Goal: Task Accomplishment & Management: Use online tool/utility

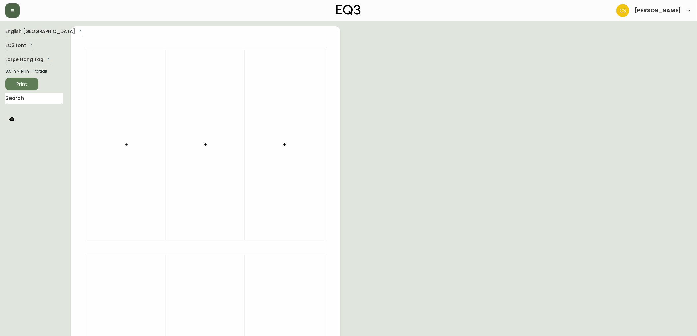
click at [13, 9] on icon "button" at bounding box center [13, 10] width 4 height 3
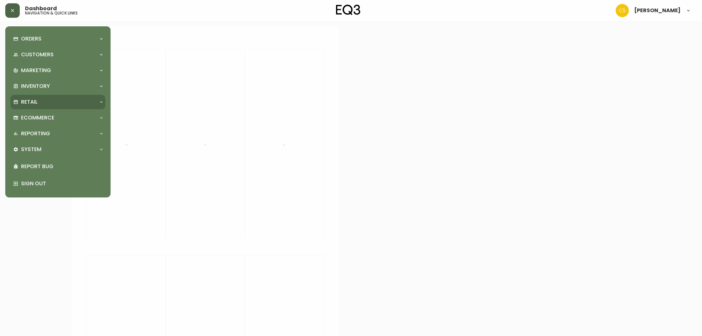
click at [39, 100] on div "Retail" at bounding box center [54, 101] width 83 height 7
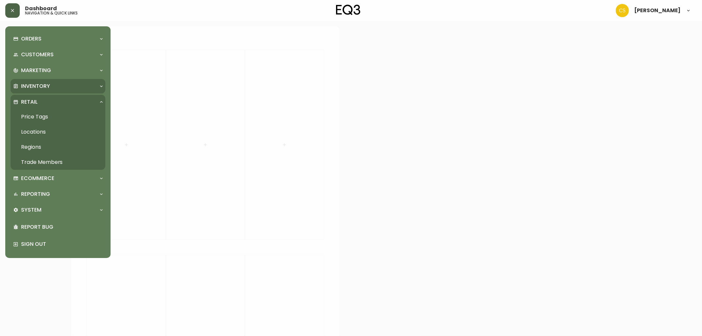
click at [43, 88] on p "Inventory" at bounding box center [35, 86] width 29 height 7
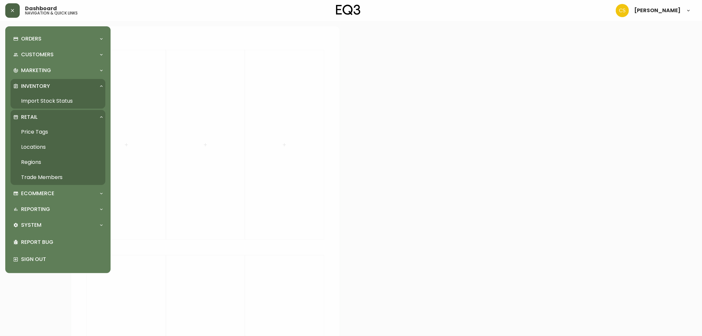
click at [41, 98] on link "Import Stock Status" at bounding box center [58, 101] width 95 height 15
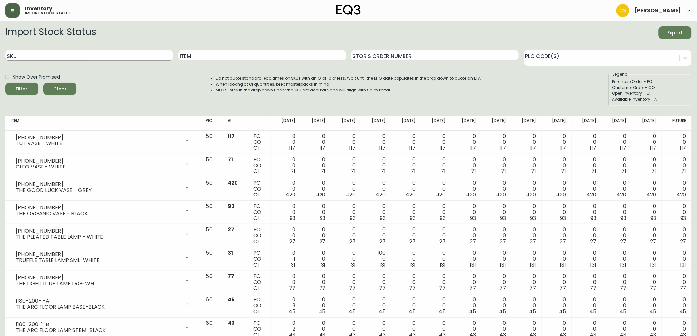
click at [98, 53] on input "SKU" at bounding box center [89, 55] width 168 height 11
paste input "[PHONE_NUMBER]"
type input "[PHONE_NUMBER]"
click at [5, 83] on button "Filter" at bounding box center [21, 89] width 33 height 13
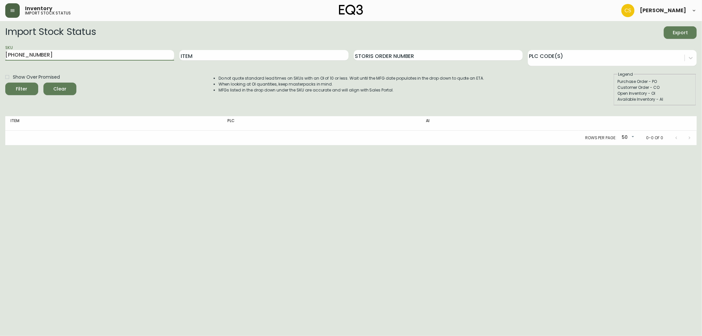
drag, startPoint x: 61, startPoint y: 57, endPoint x: 0, endPoint y: 54, distance: 60.6
click at [0, 54] on main "Import Stock Status Export SKU [PHONE_NUMBER] Item Storis Order Number PLC Code…" at bounding box center [351, 83] width 702 height 124
click at [231, 56] on input "Item" at bounding box center [263, 55] width 169 height 11
type input "B"
type input "PENDANT BASE"
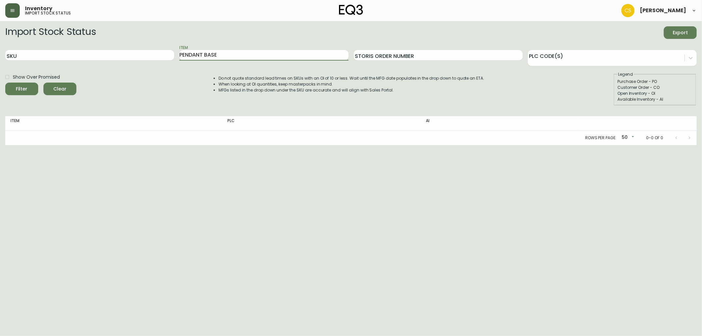
click at [5, 83] on button "Filter" at bounding box center [21, 89] width 33 height 13
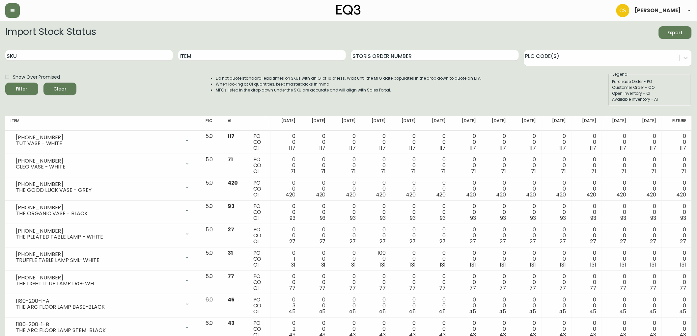
click at [683, 35] on span "Export" at bounding box center [675, 33] width 22 height 8
